Goal: Information Seeking & Learning: Learn about a topic

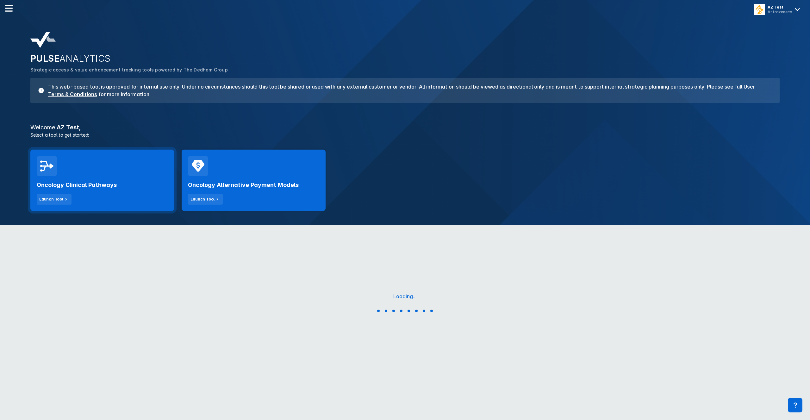
click at [125, 175] on div "Oncology Clinical Pathways Launch Tool" at bounding box center [102, 180] width 144 height 61
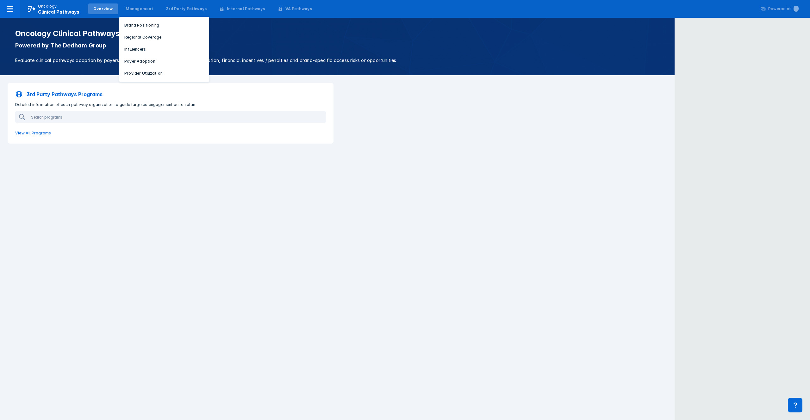
click at [145, 23] on p "Brand Positioning" at bounding box center [141, 25] width 35 height 6
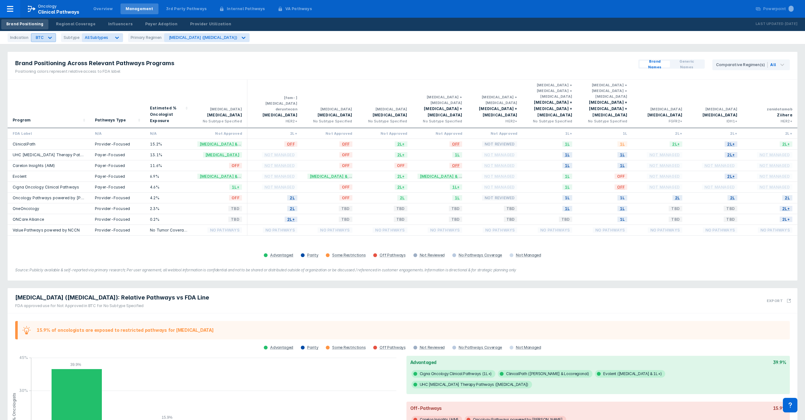
click at [45, 40] on div at bounding box center [49, 37] width 11 height 11
click at [59, 46] on div "[MEDICAL_DATA]" at bounding box center [78, 52] width 90 height 12
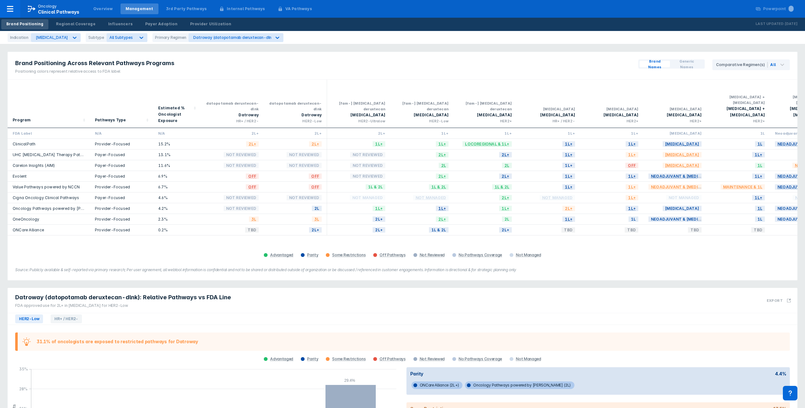
click at [122, 43] on div "Indication [MEDICAL_DATA] Subtype All Subtypes Primary Regimen Datroway (datopo…" at bounding box center [402, 37] width 805 height 13
click at [123, 37] on div "All Subtypes" at bounding box center [121, 37] width 29 height 6
click at [263, 64] on div "Brand Positioning Across Relevant Pathways Programs Positioning colors represen…" at bounding box center [403, 66] width 790 height 28
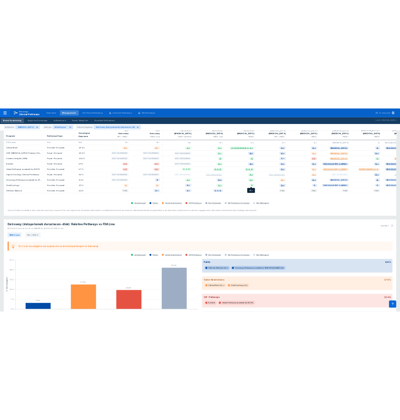
scroll to position [100, 0]
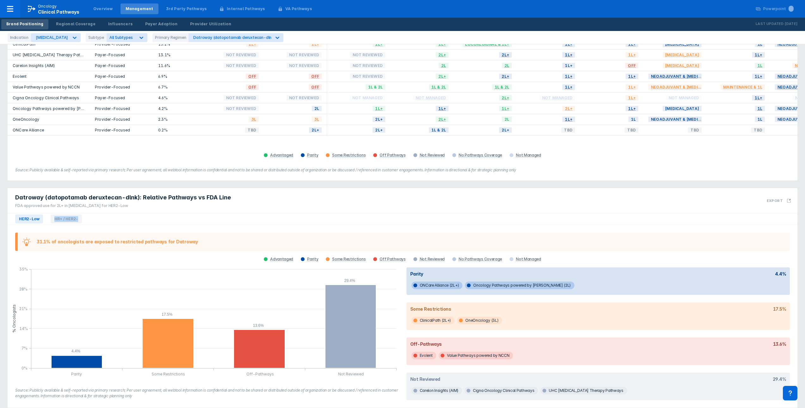
drag, startPoint x: 12, startPoint y: 215, endPoint x: 96, endPoint y: 212, distance: 84.2
click at [95, 214] on div "HER2-Low HR+ / HER2-" at bounding box center [403, 220] width 790 height 12
click at [123, 214] on div "HER2-Low HR+ / HER2-" at bounding box center [403, 220] width 790 height 12
click at [129, 203] on div "FDA approved use for 2L+ in [MEDICAL_DATA] for HER2-Low" at bounding box center [123, 206] width 216 height 6
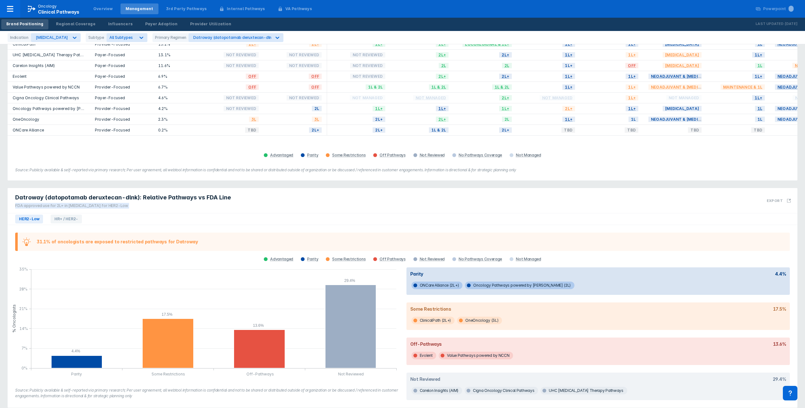
click at [129, 203] on div "FDA approved use for 2L+ in [MEDICAL_DATA] for HER2-Low" at bounding box center [123, 206] width 216 height 6
click at [142, 203] on div "FDA approved use for 2L+ in [MEDICAL_DATA] for HER2-Low" at bounding box center [123, 206] width 216 height 6
click at [334, 188] on div "Datroway (datopotamab deruxtecan-dlnk): Relative Pathways vs FDA Line FDA appro…" at bounding box center [403, 200] width 790 height 25
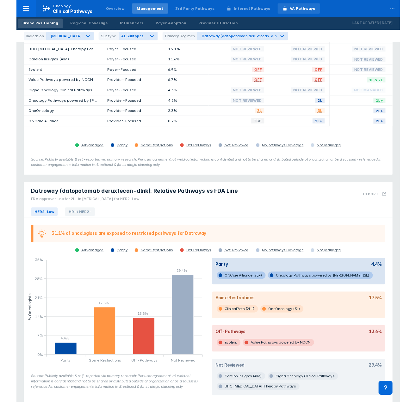
scroll to position [103, 0]
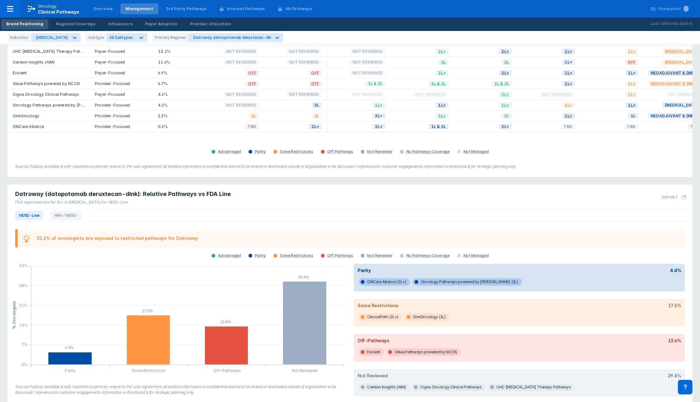
click at [203, 190] on span "Datroway (datopotamab deruxtecan-dlnk): Relative Pathways vs FDA Line" at bounding box center [123, 194] width 216 height 8
click at [219, 190] on span "Datroway (datopotamab deruxtecan-dlnk): Relative Pathways vs FDA Line" at bounding box center [123, 194] width 216 height 8
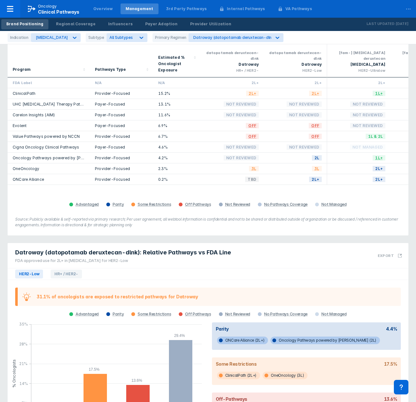
scroll to position [122, 0]
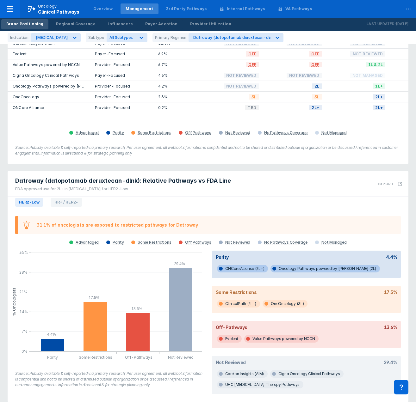
click at [225, 171] on div "Datroway (datopotamab deruxtecan-dlnk): Relative Pathways vs FDA Line FDA appro…" at bounding box center [122, 183] width 228 height 25
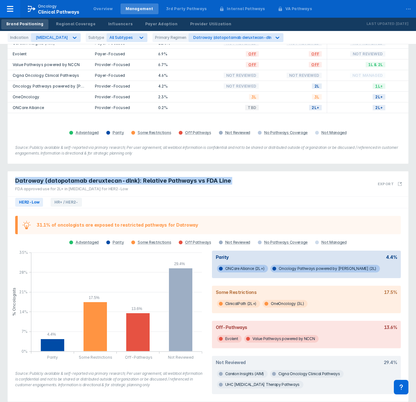
click at [226, 171] on div "Datroway (datopotamab deruxtecan-dlnk): Relative Pathways vs FDA Line FDA appro…" at bounding box center [122, 183] width 228 height 25
click at [224, 171] on div "Datroway (datopotamab deruxtecan-dlnk): Relative Pathways vs FDA Line FDA appro…" at bounding box center [122, 183] width 228 height 25
click at [232, 174] on div "Datroway (datopotamab deruxtecan-dlnk): Relative Pathways vs FDA Line FDA appro…" at bounding box center [208, 183] width 401 height 25
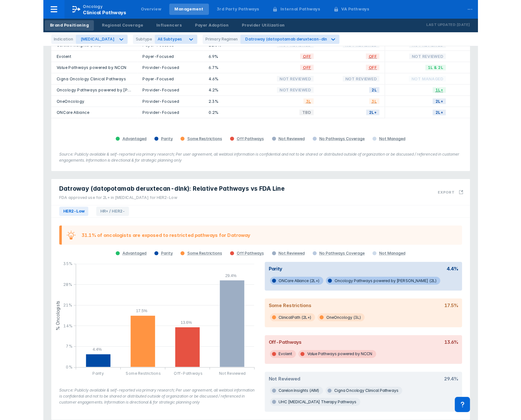
scroll to position [98, 0]
